Goal: Information Seeking & Learning: Learn about a topic

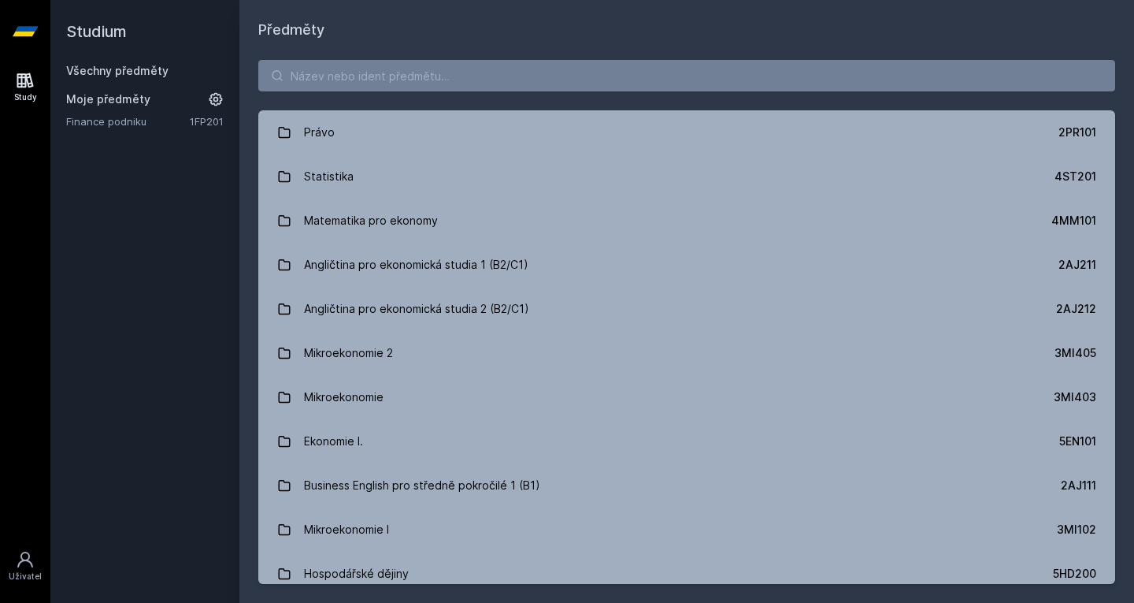
click at [362, 56] on div "Právo 2PR101 Statistika 4ST201 Matematika pro ekonomy 4MM101 Angličtina pro eko…" at bounding box center [686, 322] width 895 height 562
click at [362, 62] on input "search" at bounding box center [686, 76] width 857 height 32
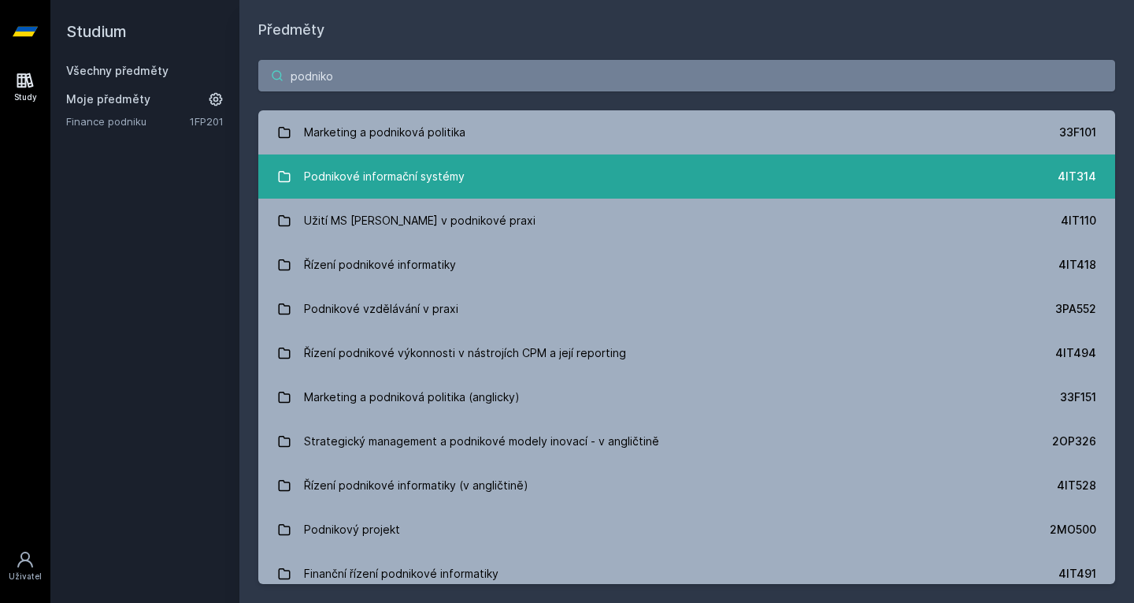
type input "podniko"
click at [325, 180] on div "Podnikové informační systémy" at bounding box center [384, 177] width 161 height 32
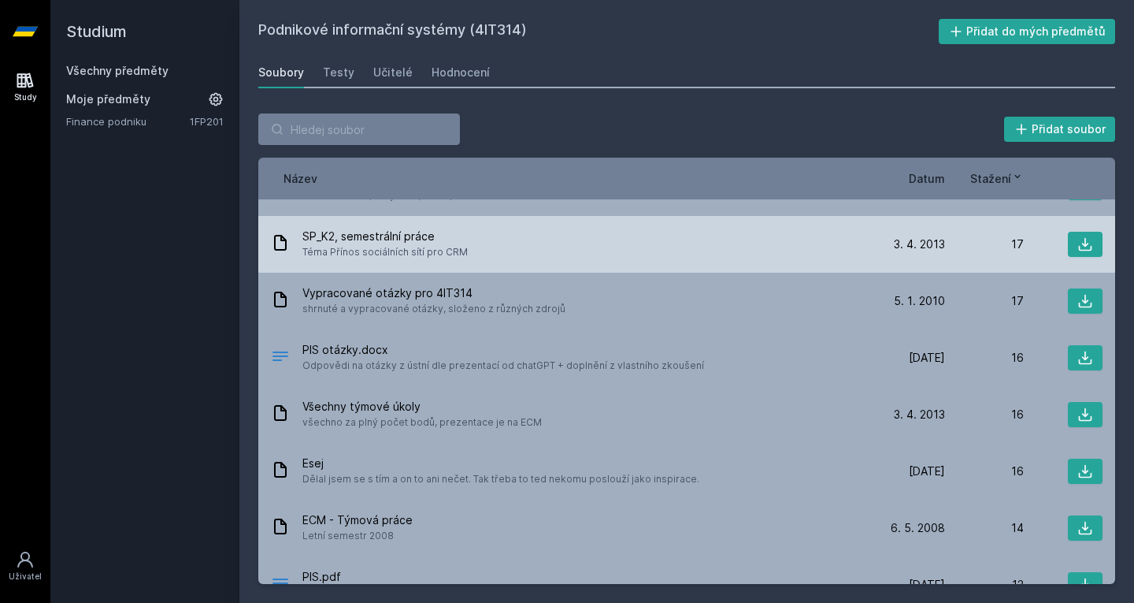
scroll to position [1041, 0]
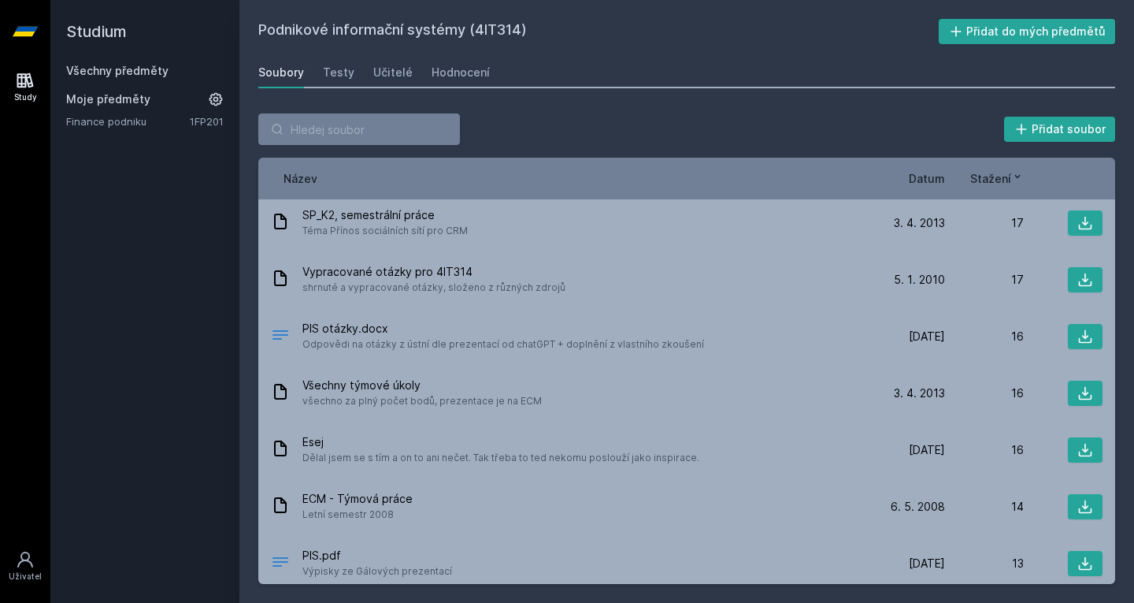
click at [184, 465] on div "Studium Všechny předměty Moje předměty Finance podniku 1FP201" at bounding box center [144, 301] width 189 height 603
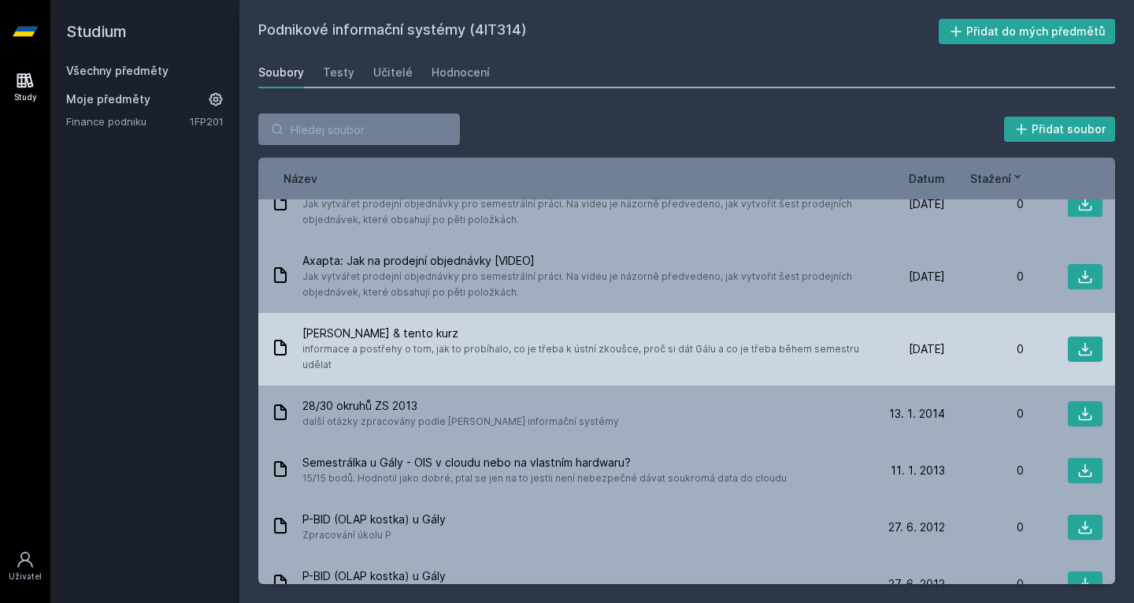
scroll to position [3376, 0]
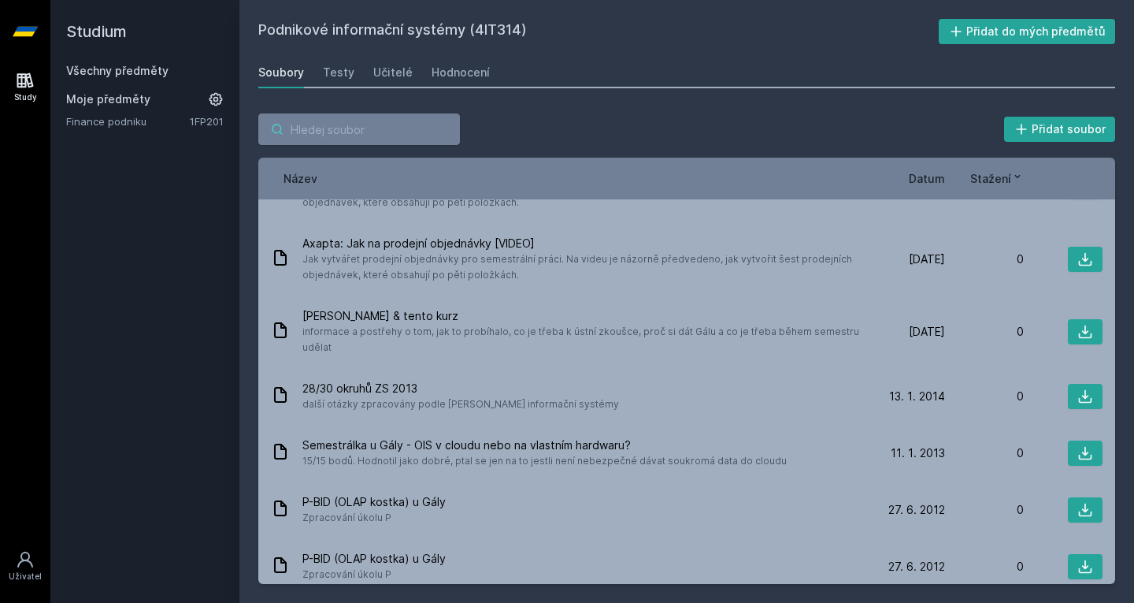
click at [388, 130] on input "search" at bounding box center [359, 129] width 202 height 32
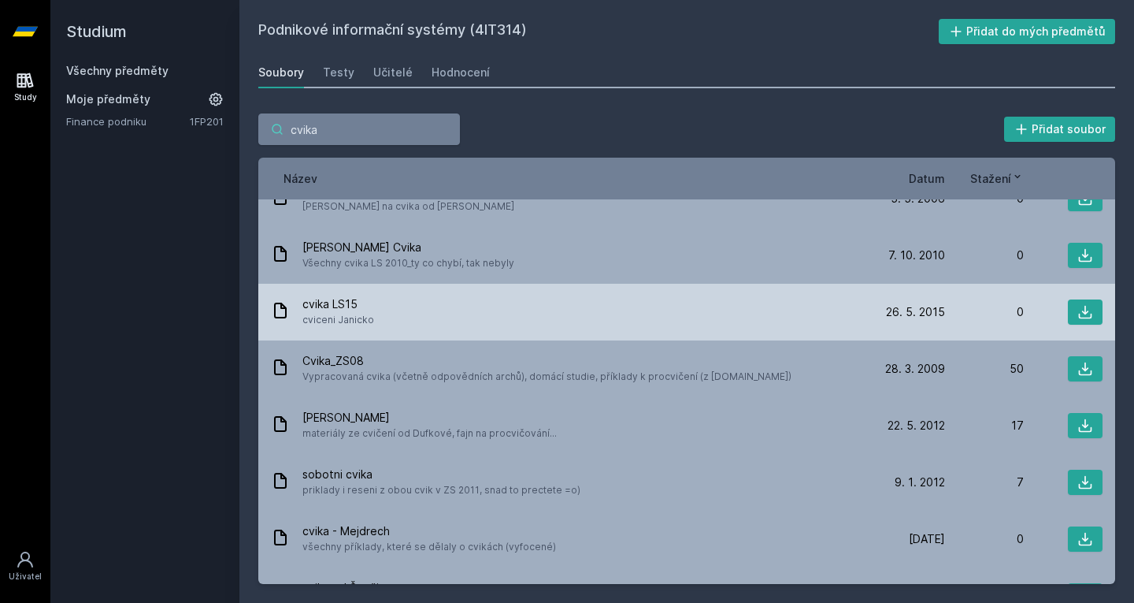
scroll to position [30, 0]
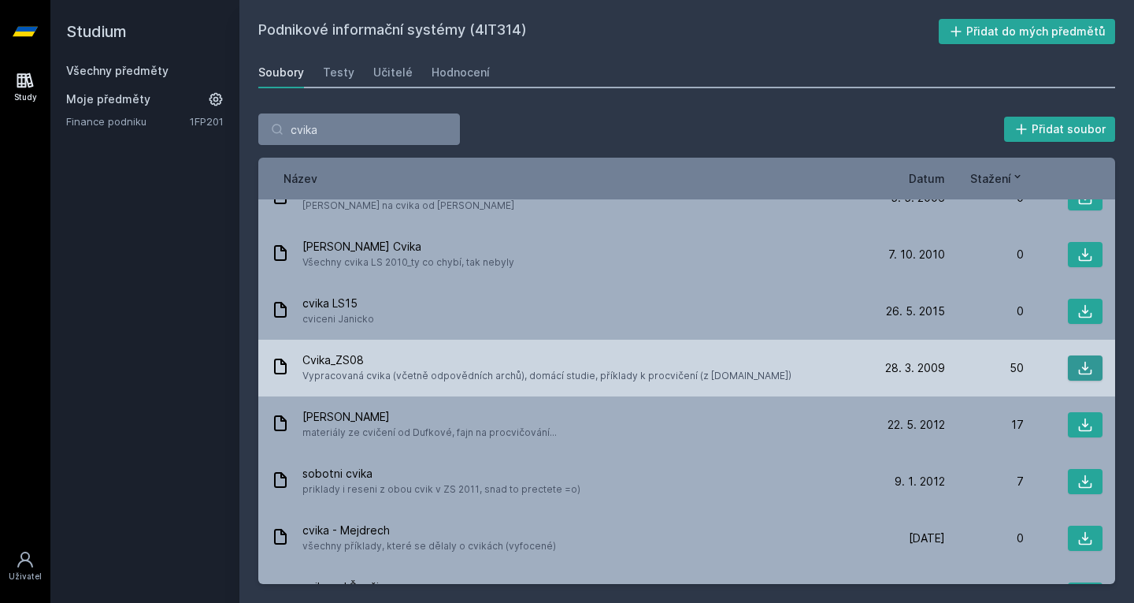
click at [1078, 375] on icon at bounding box center [1086, 368] width 16 height 16
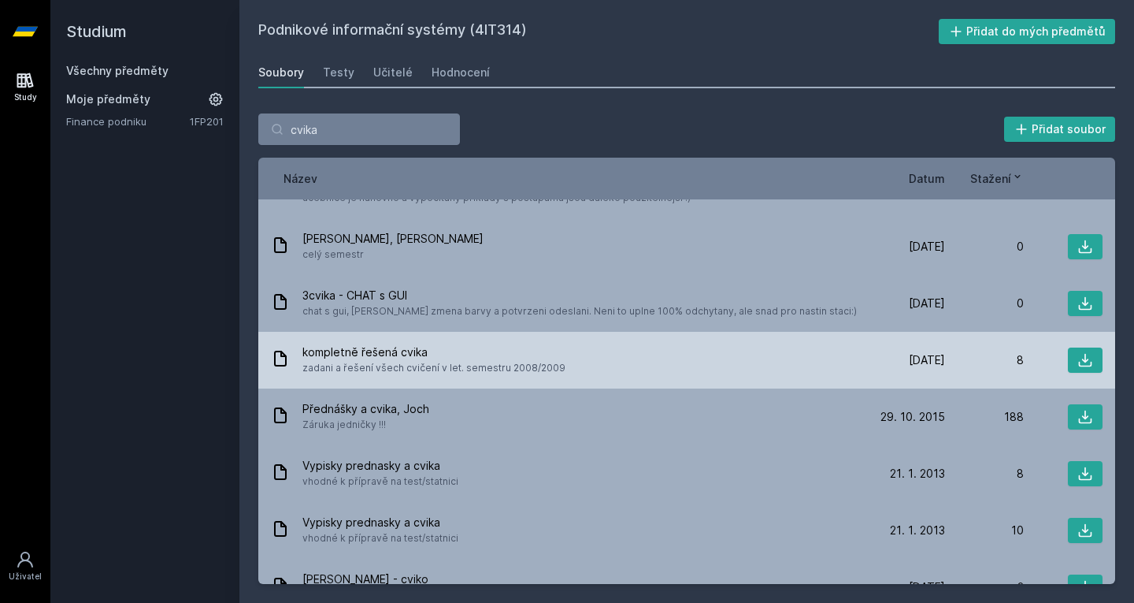
scroll to position [1075, 0]
click at [1068, 358] on button at bounding box center [1085, 359] width 35 height 25
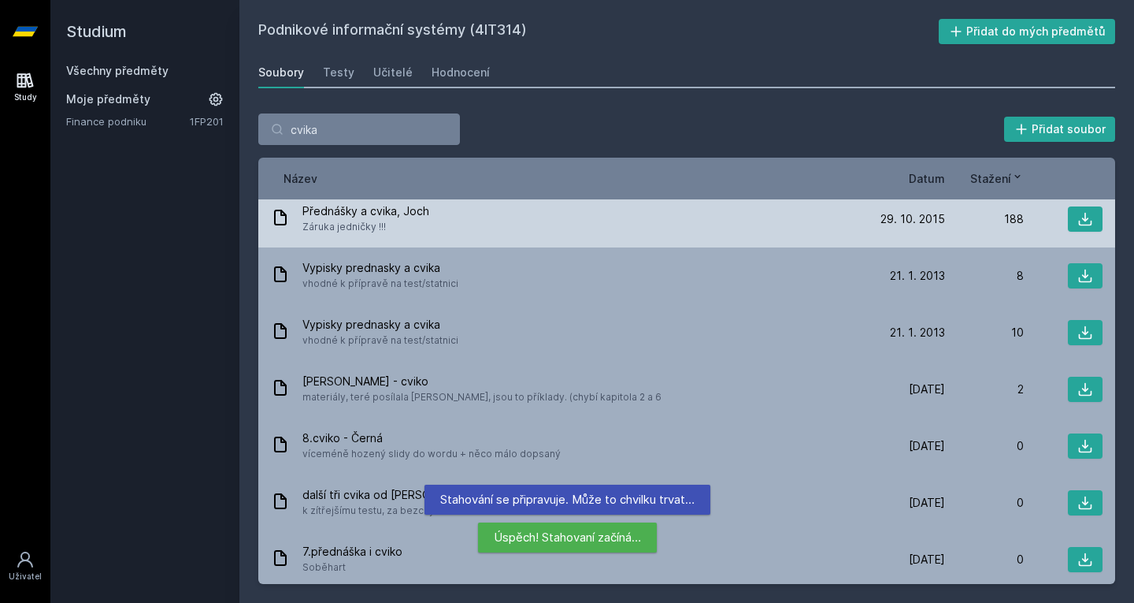
scroll to position [1333, 0]
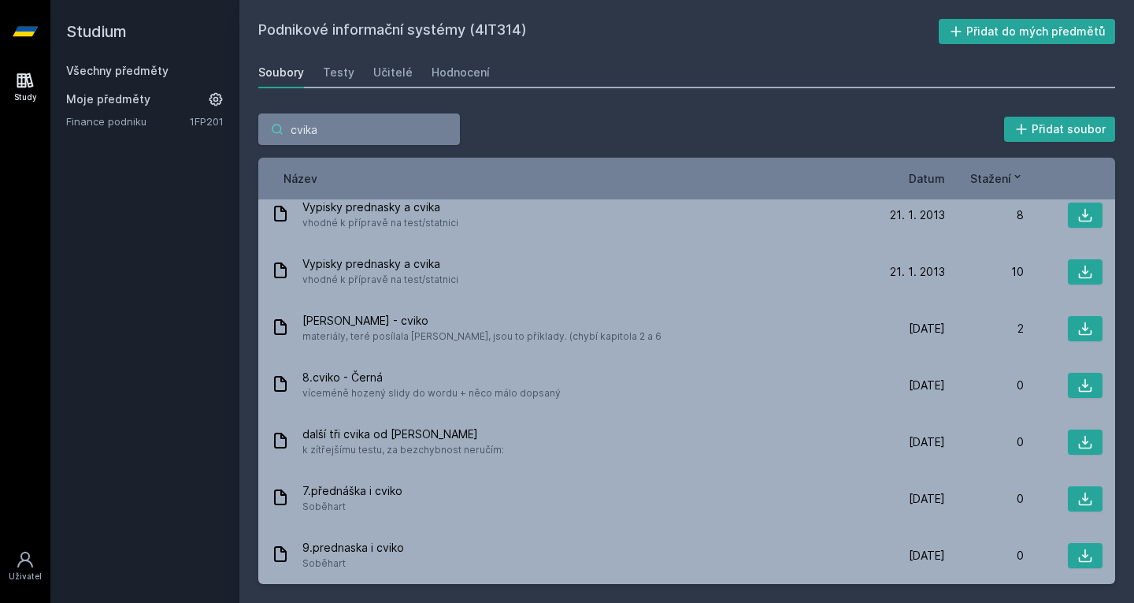
click at [327, 133] on input "cvika" at bounding box center [359, 129] width 202 height 32
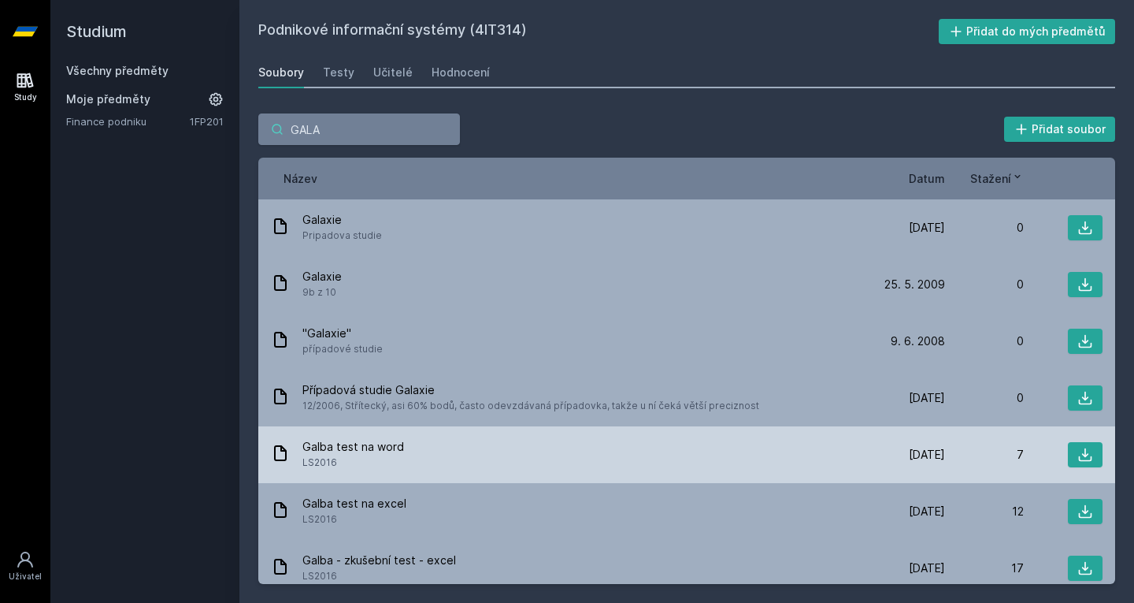
scroll to position [183, 0]
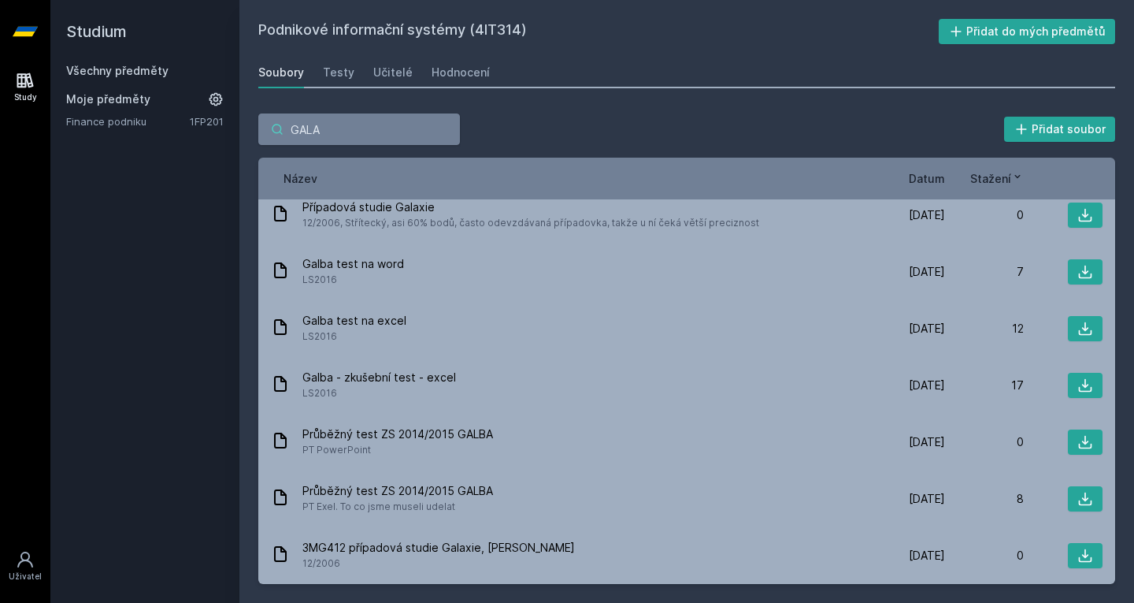
type input "GALA"
click at [332, 129] on input "GALA" at bounding box center [359, 129] width 202 height 32
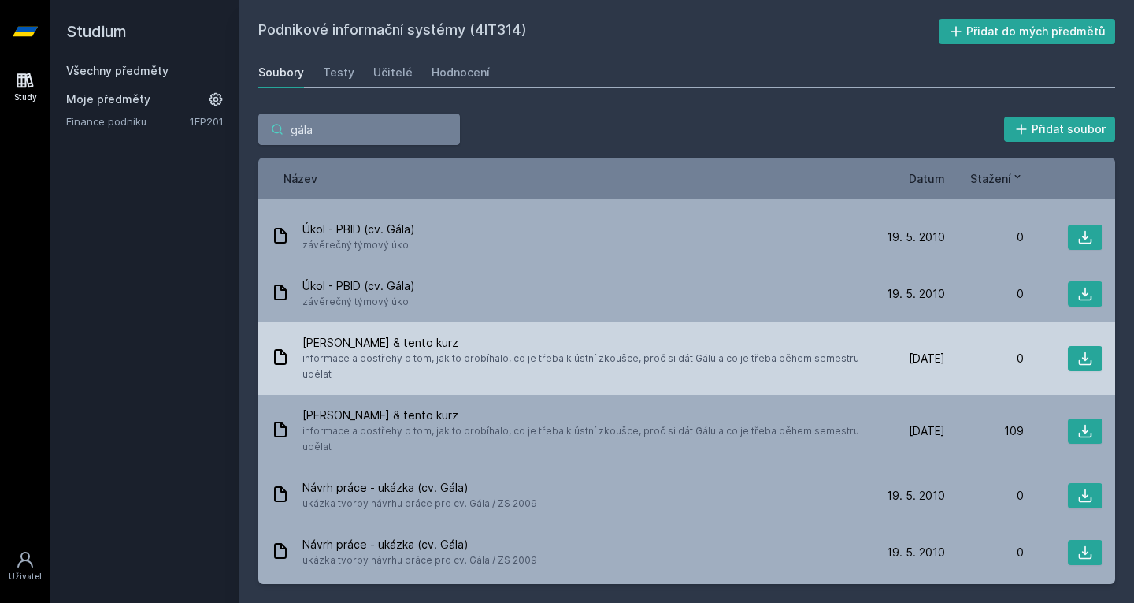
scroll to position [139, 0]
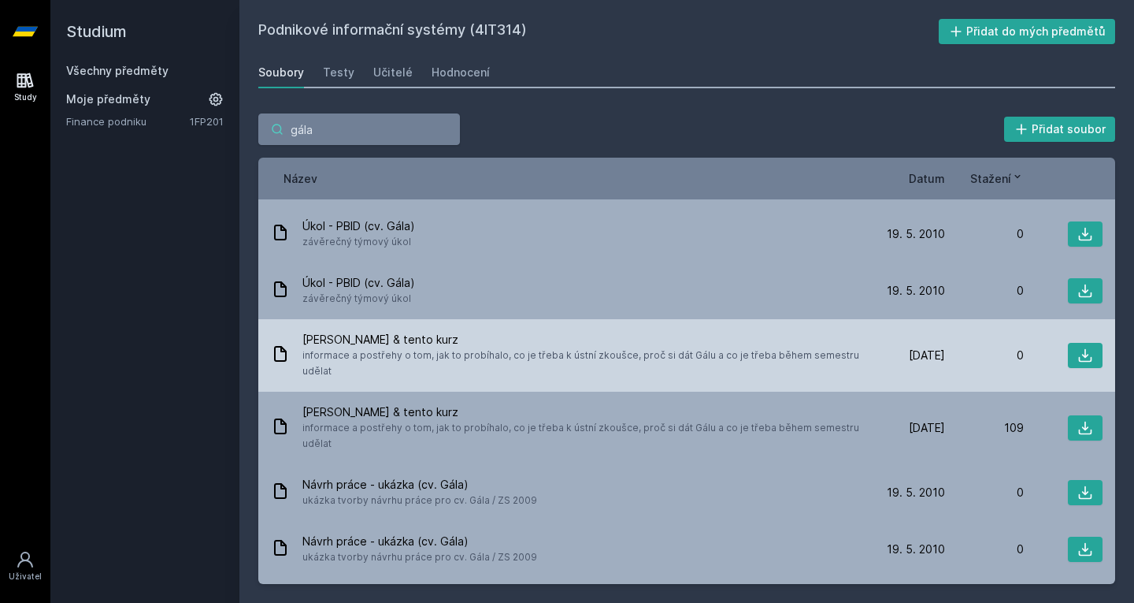
type input "gála"
click at [449, 347] on span "informace a postřehy o tom, jak to probíhalo, co je třeba k ústní zkoušce, proč…" at bounding box center [581, 363] width 558 height 32
click at [1095, 320] on div "[PERSON_NAME] & tento kurz informace a postřehy o tom, jak to probíhalo, co je …" at bounding box center [686, 355] width 857 height 72
click at [1086, 343] on button at bounding box center [1085, 355] width 35 height 25
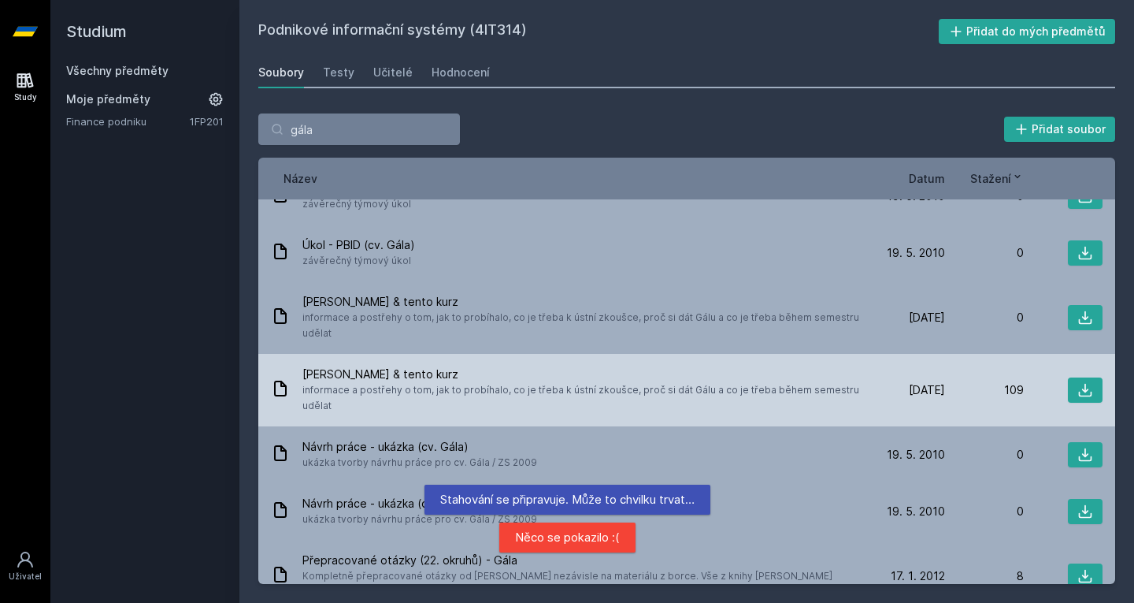
scroll to position [179, 0]
click at [1079, 381] on icon at bounding box center [1085, 387] width 13 height 13
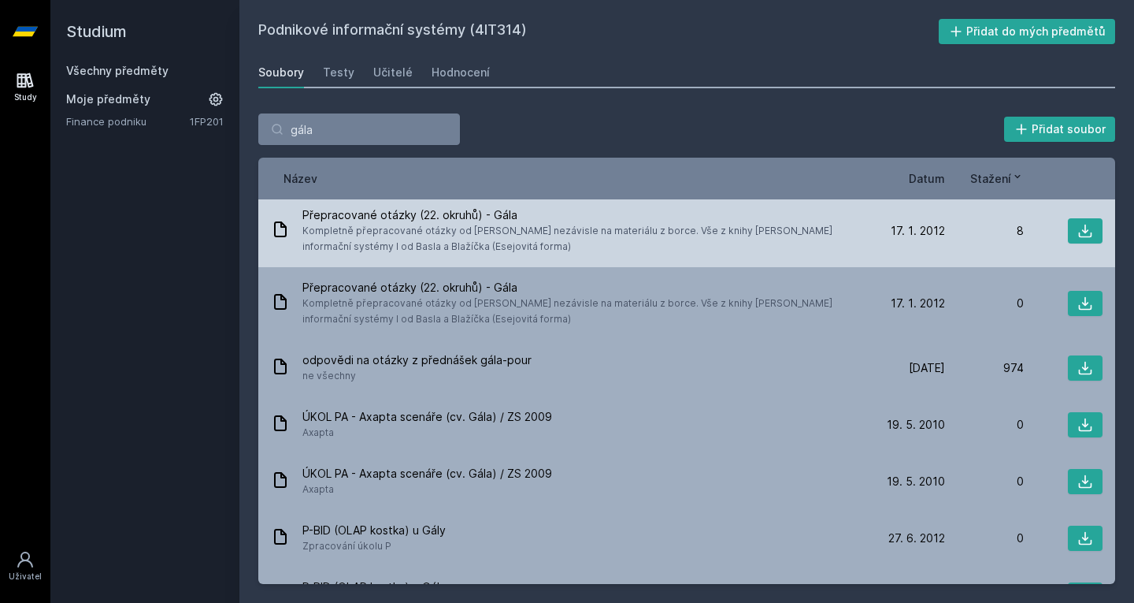
scroll to position [524, 0]
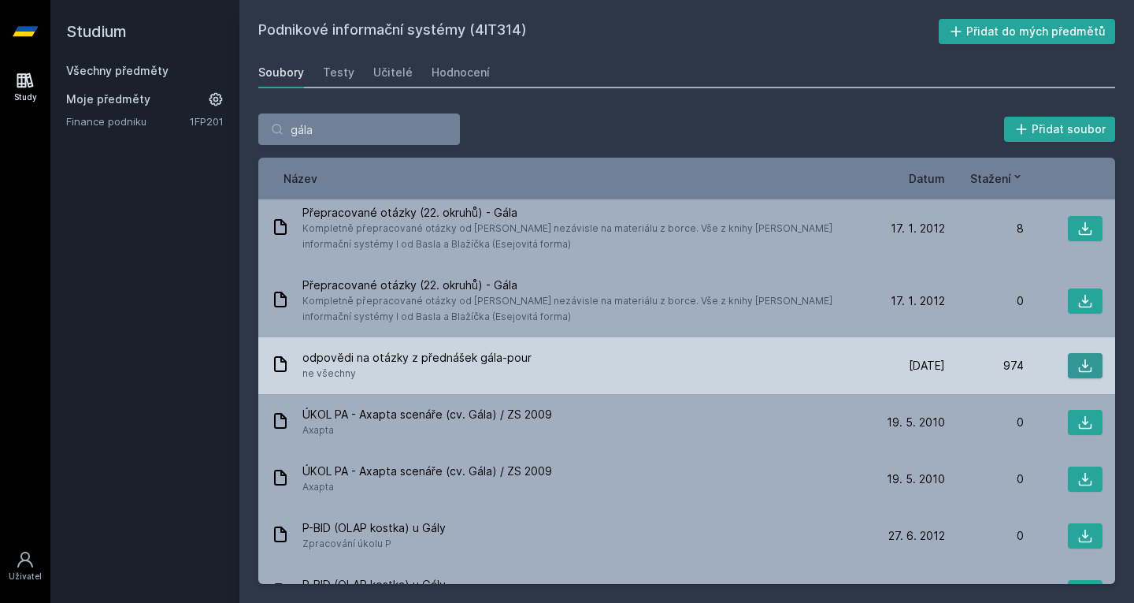
click at [1085, 353] on button at bounding box center [1085, 365] width 35 height 25
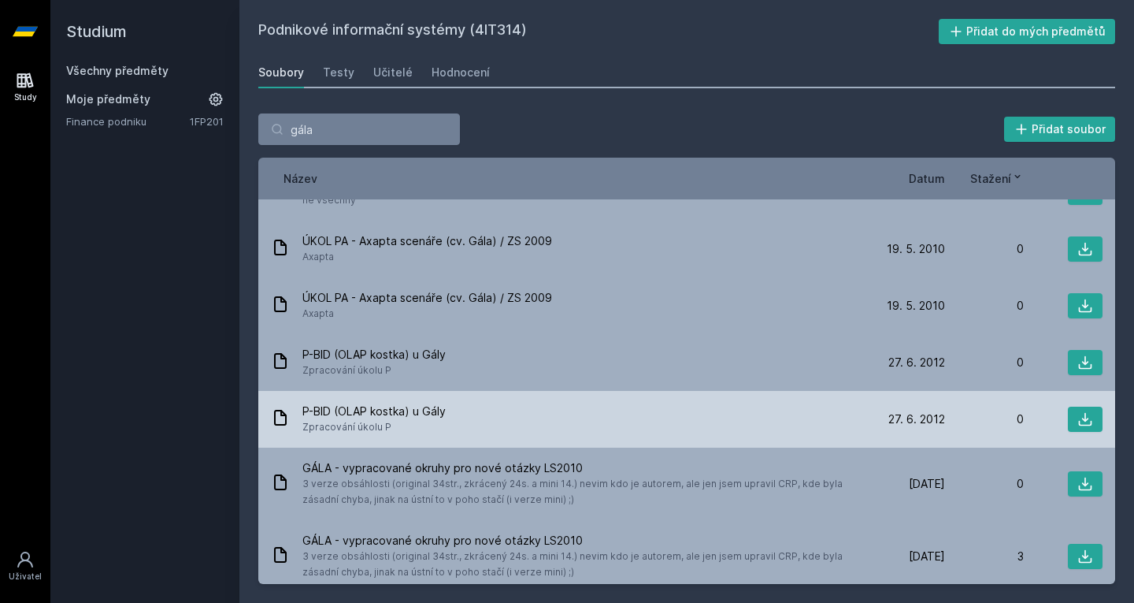
scroll to position [696, 0]
